Goal: Check status: Check status

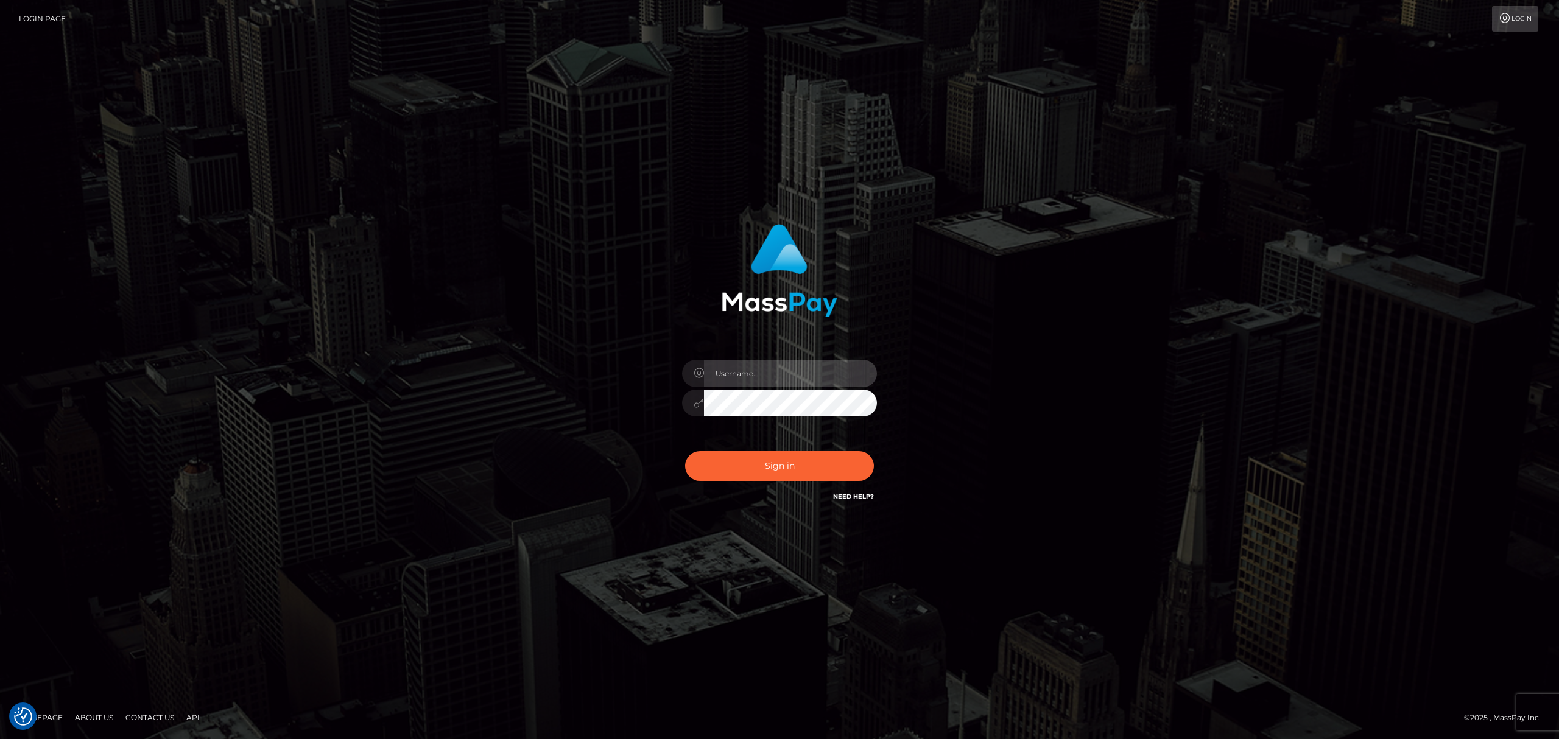
type input "Allen.megabonanza"
click at [822, 446] on div "Sign in Need Help?" at bounding box center [779, 471] width 213 height 54
click at [792, 468] on button "Sign in" at bounding box center [779, 466] width 189 height 30
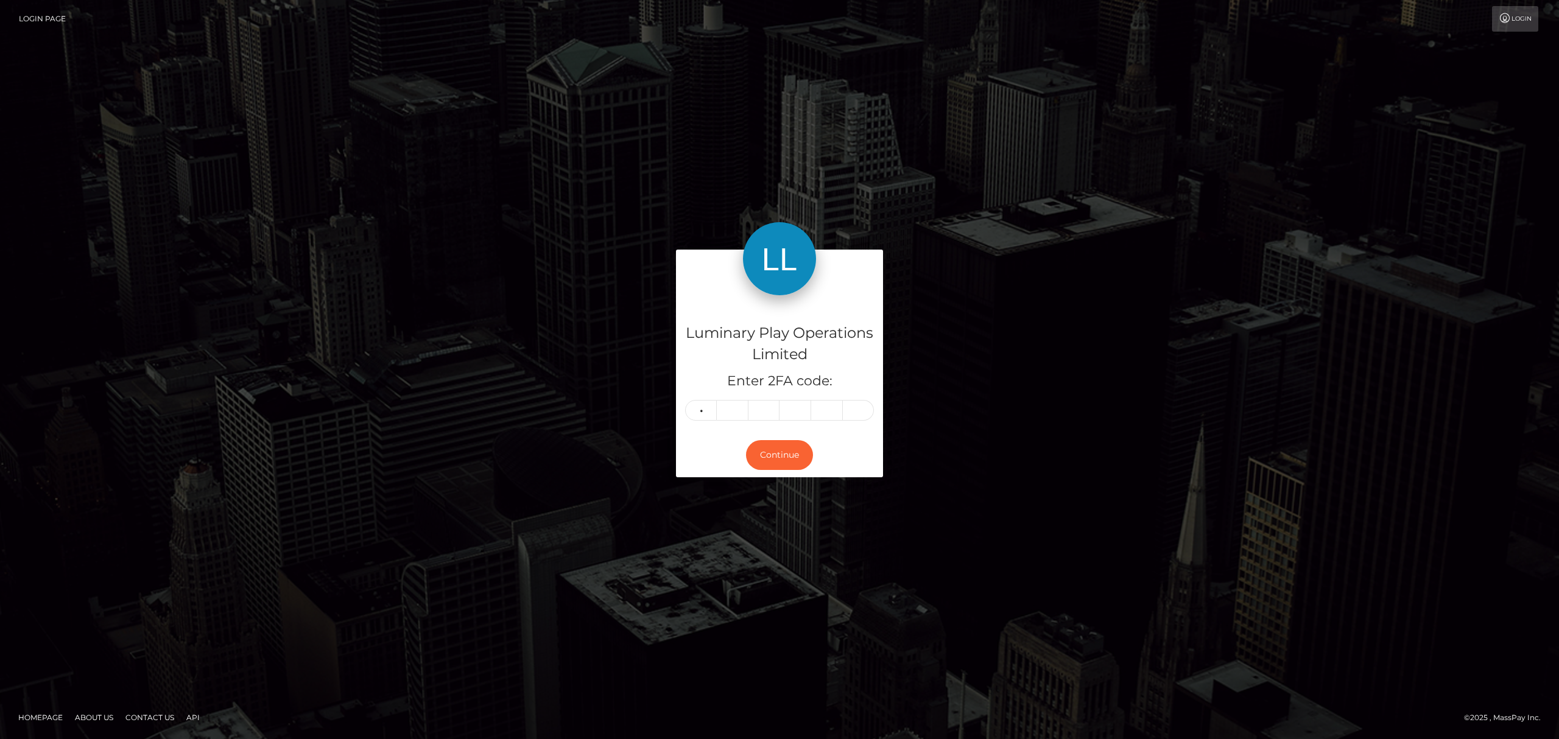
type input "1"
type input "5"
type input "6"
type input "4"
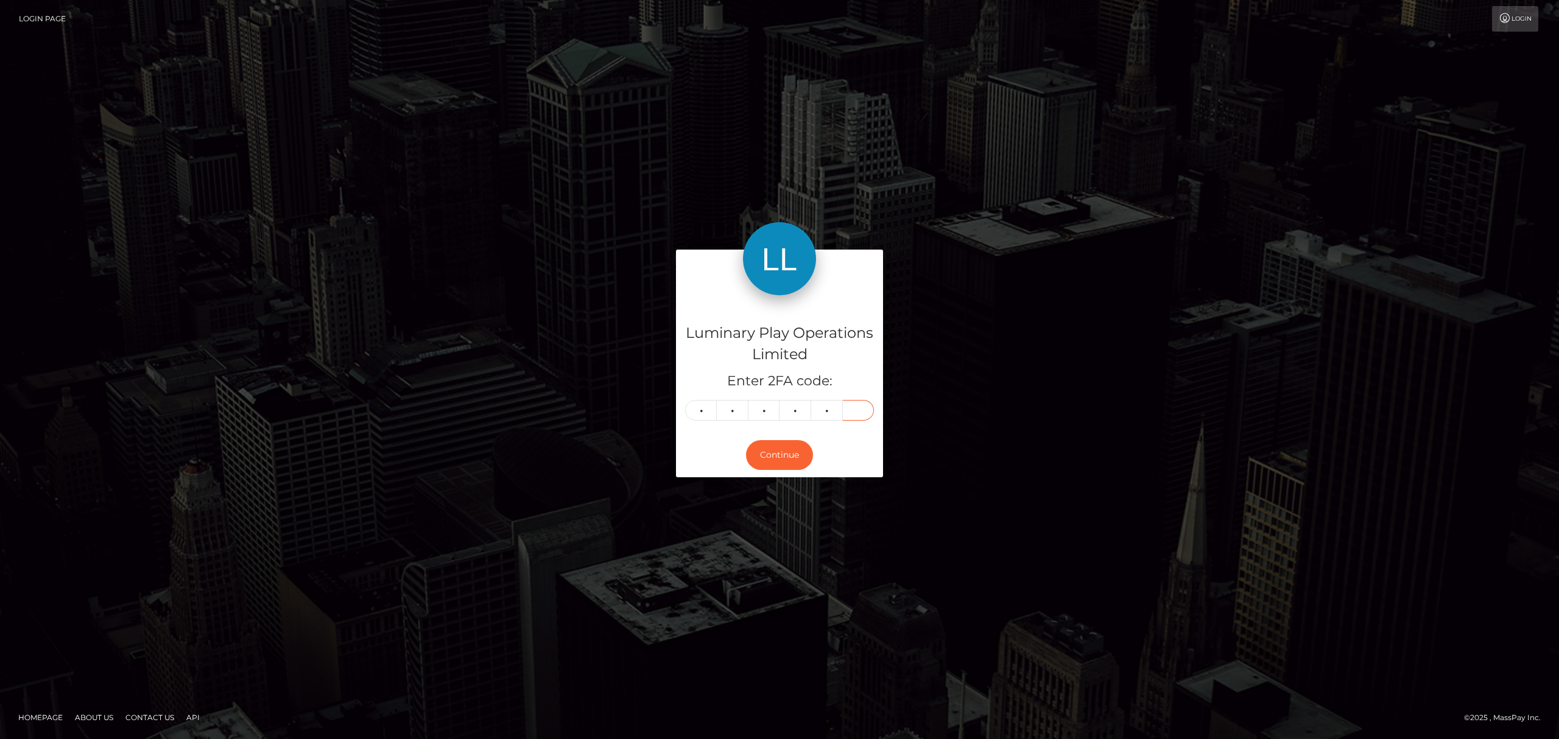
type input "6"
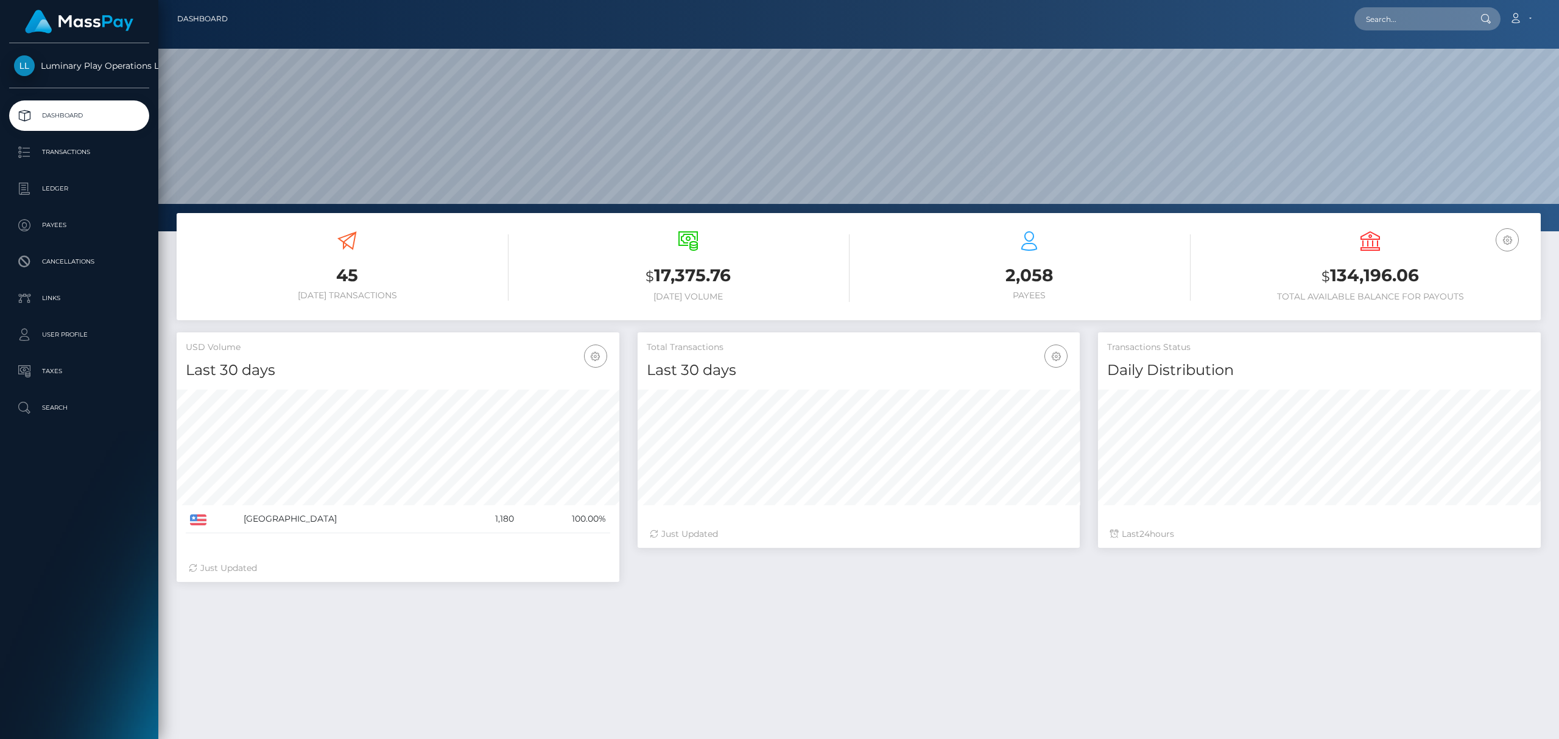
scroll to position [214, 442]
click at [1408, 292] on h6 "Total Available Balance for Payouts" at bounding box center [1370, 297] width 323 height 10
click at [1409, 287] on h3 "$ 134,196.06" at bounding box center [1370, 276] width 323 height 25
click at [1396, 276] on h3 "$ 134,196.06" at bounding box center [1370, 276] width 323 height 25
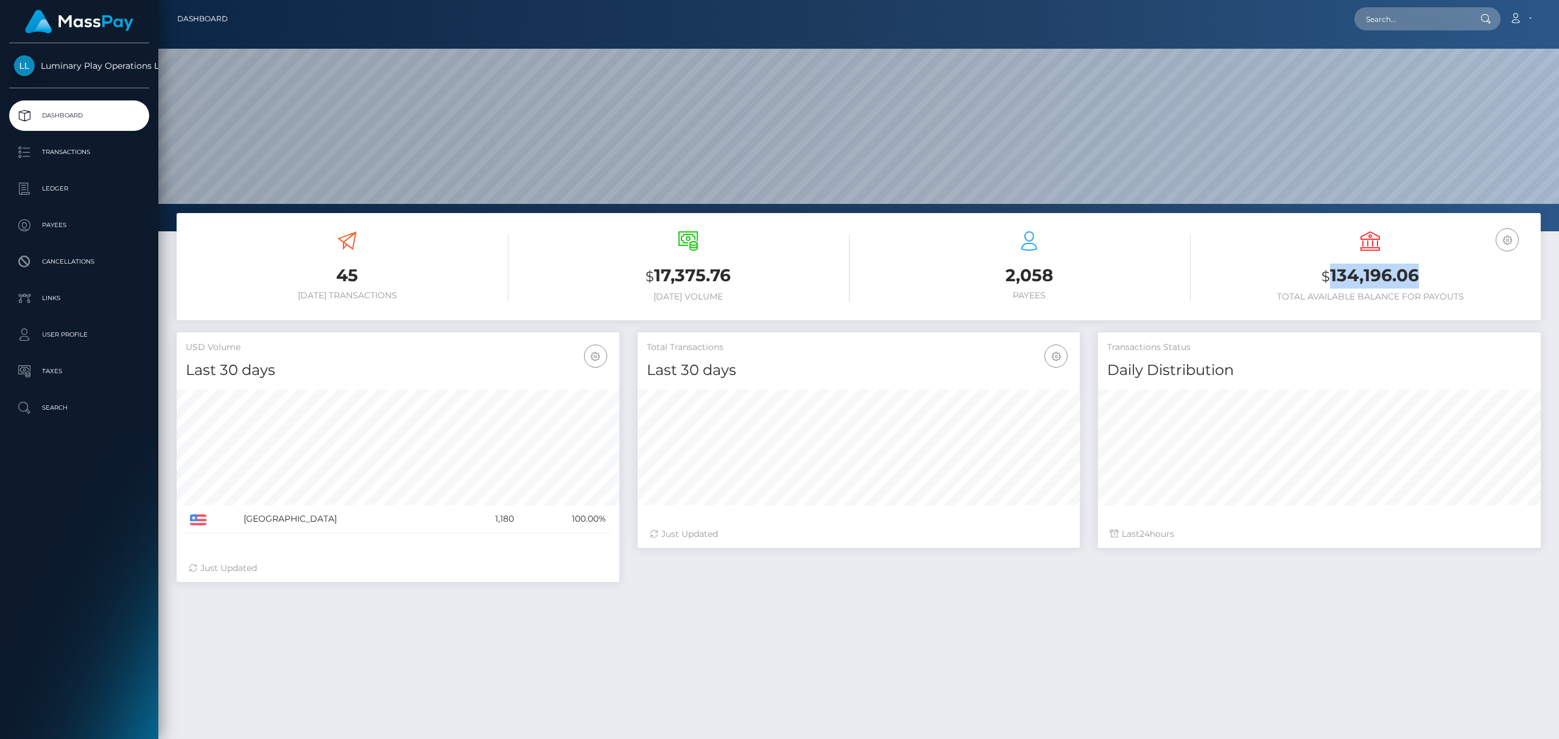
click at [1391, 273] on h3 "$ 134,196.06" at bounding box center [1370, 276] width 323 height 25
click at [1372, 273] on h3 "$ 134,196.06" at bounding box center [1370, 276] width 323 height 25
click at [1372, 272] on h3 "$ 134,196.06" at bounding box center [1370, 276] width 323 height 25
click at [1411, 308] on div "USD Balance $ 134,196.06 Total Available Balance for Payouts" at bounding box center [1370, 268] width 323 height 92
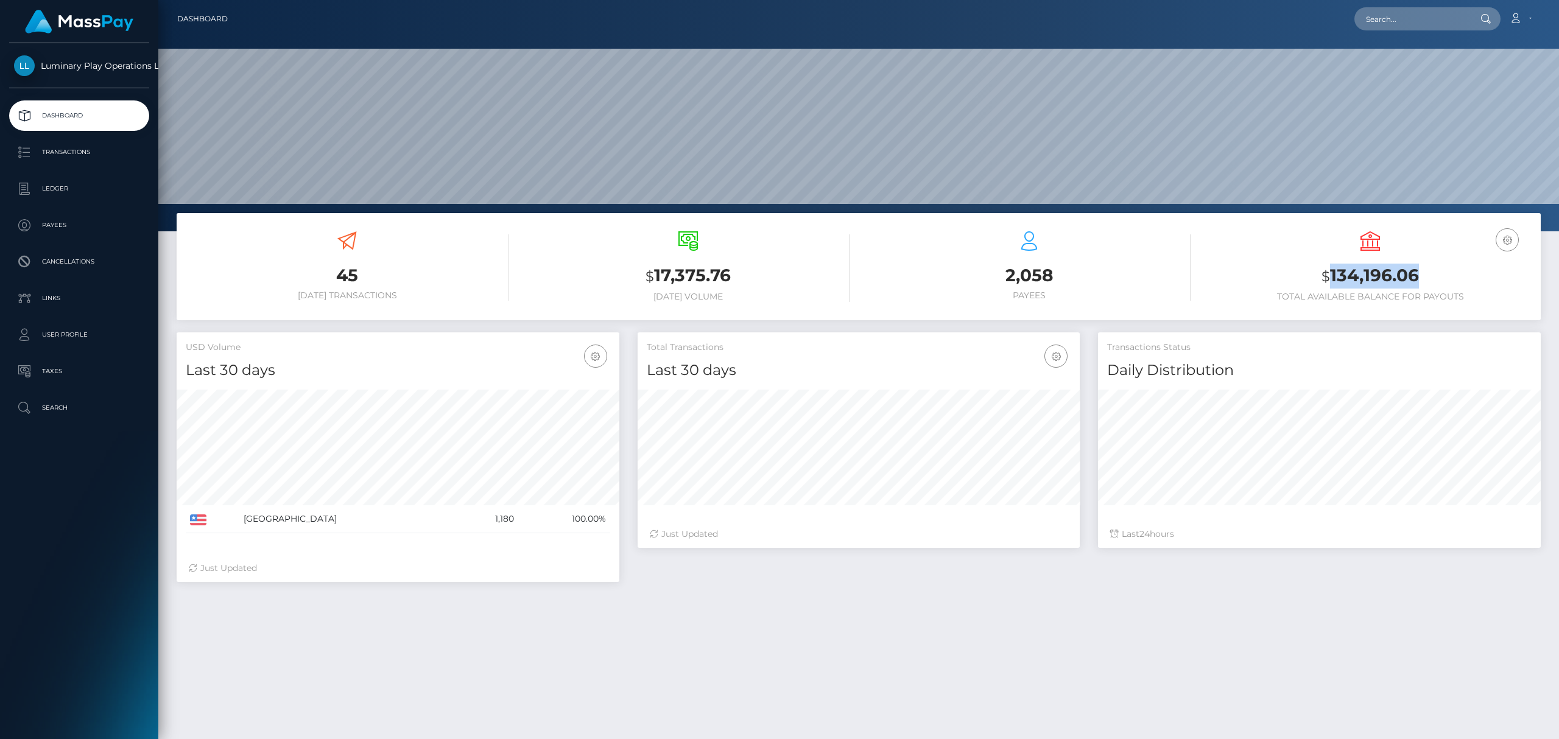
drag, startPoint x: 1429, startPoint y: 280, endPoint x: 1328, endPoint y: 288, distance: 101.4
click at [1328, 288] on h3 "$ 134,196.06" at bounding box center [1370, 276] width 323 height 25
copy h3 "134,196.06"
